Goal: Task Accomplishment & Management: Complete application form

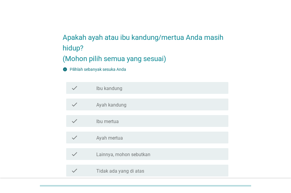
click at [144, 90] on div "check_box_outline_blank Ibu kandung" at bounding box center [159, 87] width 127 height 7
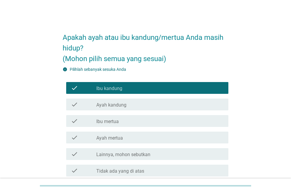
click at [138, 101] on div "check_box_outline_blank Ayah kandung" at bounding box center [159, 104] width 127 height 7
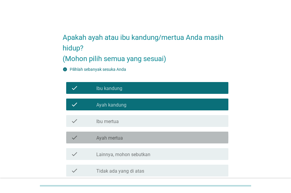
click at [127, 135] on div "check_box_outline_blank Ayah mertua" at bounding box center [159, 137] width 127 height 7
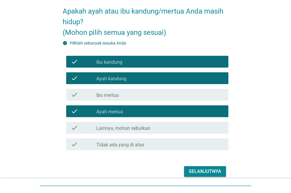
scroll to position [52, 0]
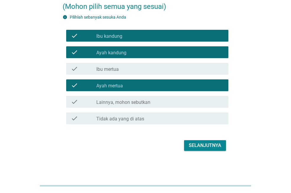
click at [199, 143] on div "Selanjutnya" at bounding box center [205, 145] width 32 height 7
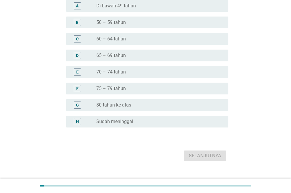
scroll to position [0, 0]
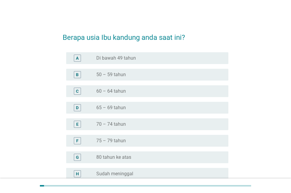
click at [161, 91] on div "radio_button_unchecked 60 – 64 tahun" at bounding box center [157, 91] width 122 height 6
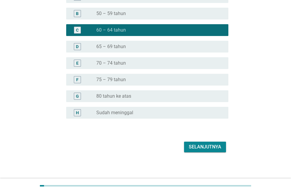
scroll to position [63, 0]
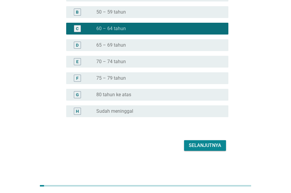
click at [212, 147] on div "Selanjutnya" at bounding box center [205, 145] width 32 height 7
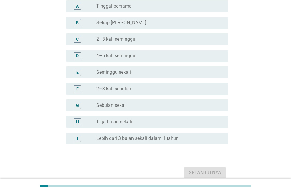
scroll to position [0, 0]
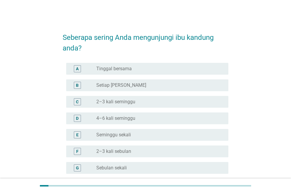
click at [138, 86] on div "radio_button_unchecked Setiap Hari" at bounding box center [157, 85] width 122 height 6
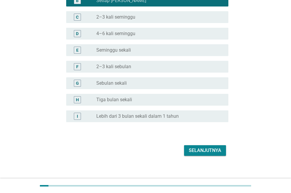
scroll to position [90, 0]
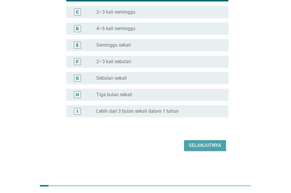
click at [214, 148] on div "Selanjutnya" at bounding box center [205, 145] width 32 height 7
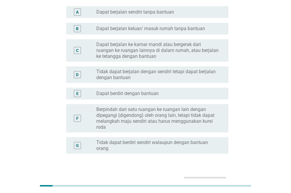
scroll to position [30, 0]
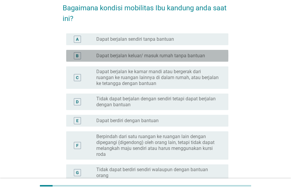
click at [166, 54] on label "Dapat berjalan keluar/ masuk rumah tanpa bantuan" at bounding box center [150, 56] width 109 height 6
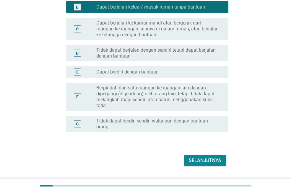
scroll to position [89, 0]
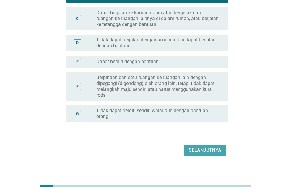
click at [196, 153] on div "Selanjutnya" at bounding box center [205, 150] width 32 height 7
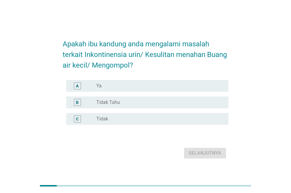
click at [157, 118] on div "radio_button_unchecked Tidak" at bounding box center [157, 119] width 122 height 6
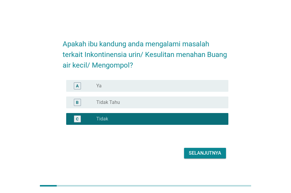
click at [204, 154] on div "Selanjutnya" at bounding box center [205, 153] width 32 height 7
